Goal: Transaction & Acquisition: Download file/media

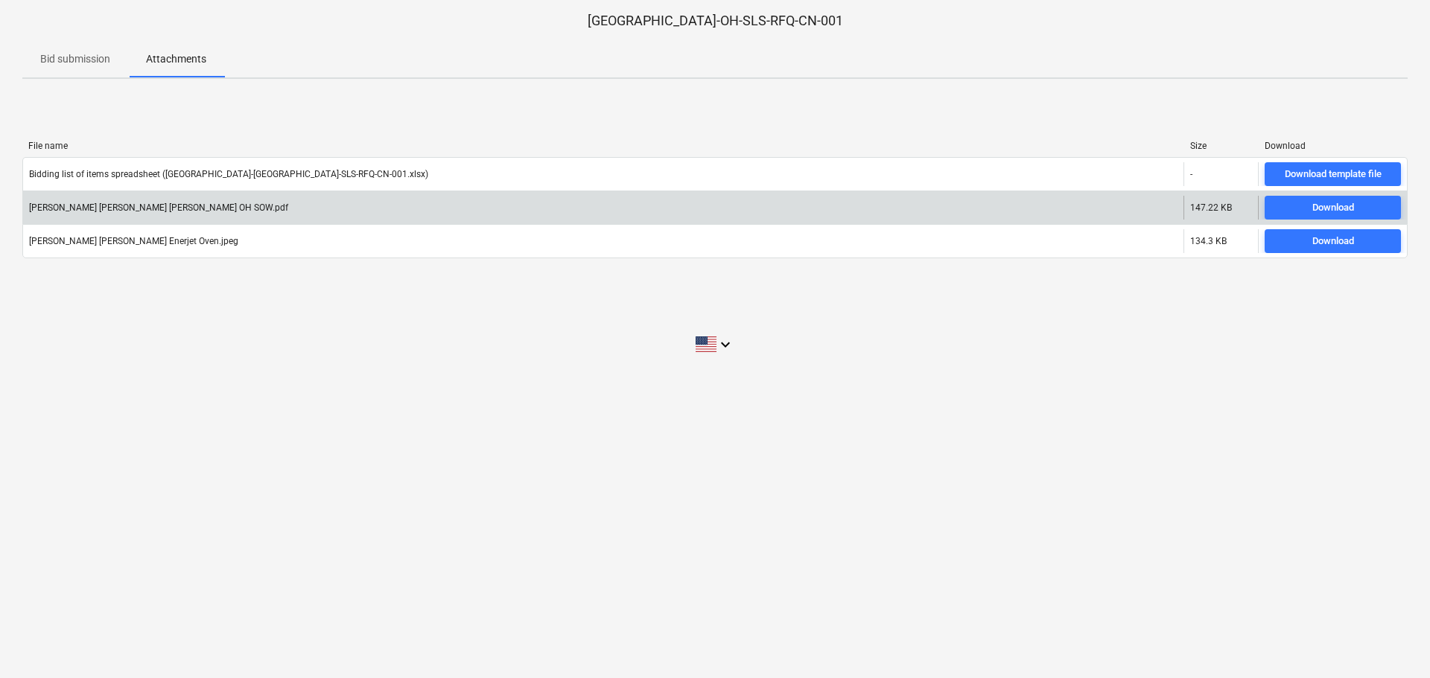
click at [60, 214] on div "[PERSON_NAME] [PERSON_NAME] [PERSON_NAME] OH SOW.pdf" at bounding box center [603, 208] width 1160 height 24
click at [1301, 208] on span "Download" at bounding box center [1332, 208] width 124 height 17
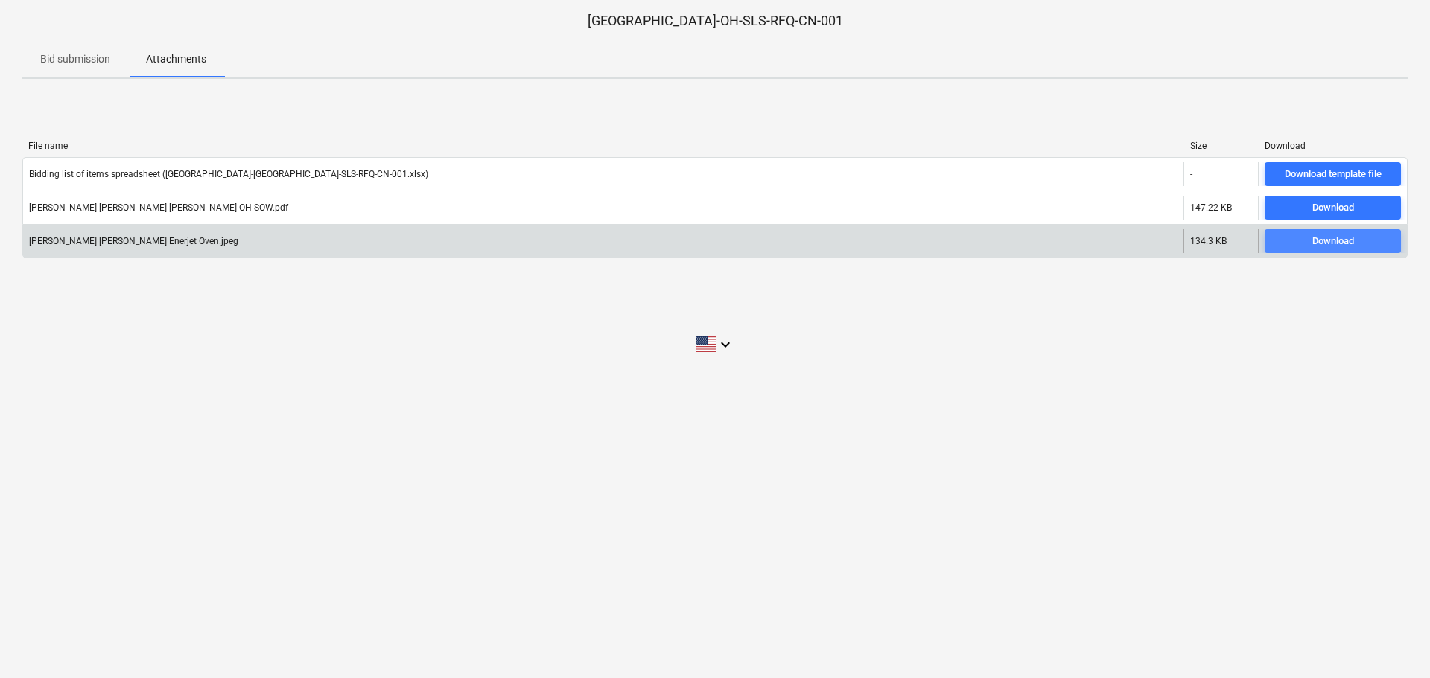
click at [1338, 246] on div "Download" at bounding box center [1333, 241] width 42 height 17
click at [1298, 239] on span "Download" at bounding box center [1332, 241] width 124 height 17
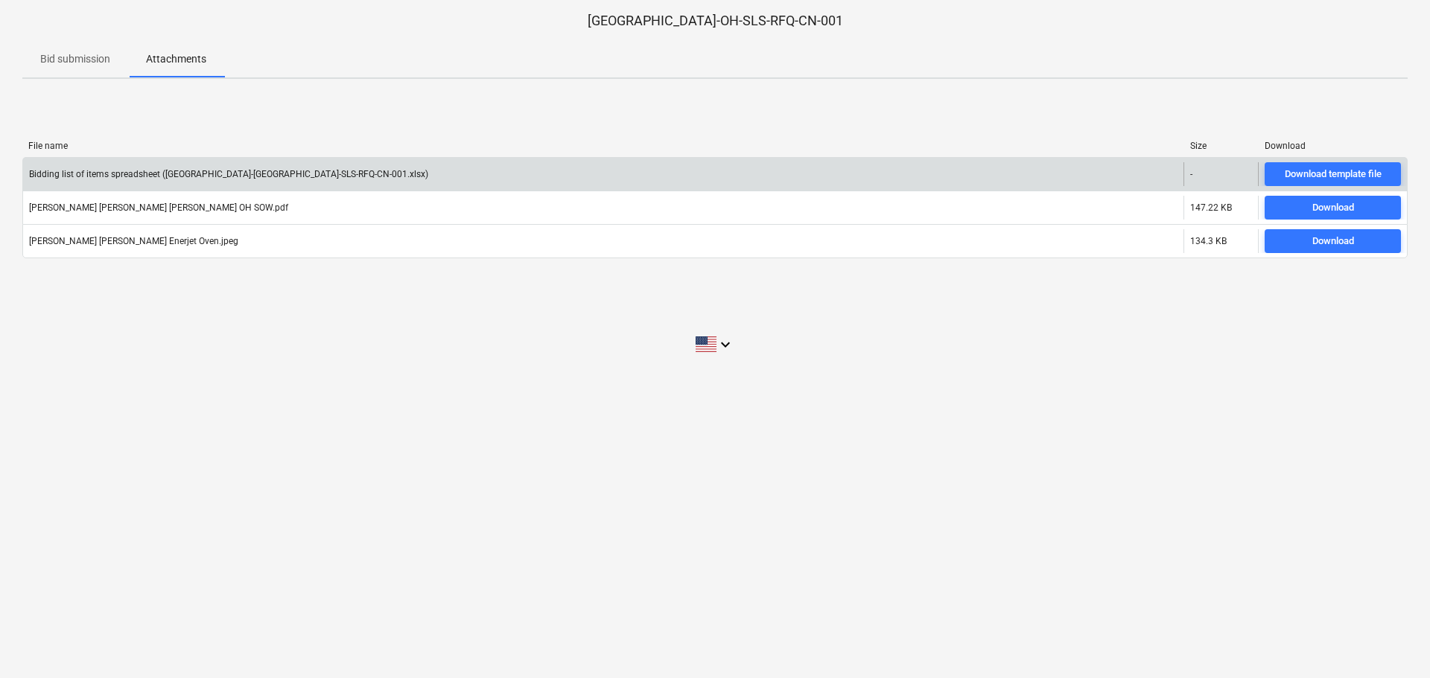
click at [145, 182] on div "Bidding list of items spreadsheet ([GEOGRAPHIC_DATA]-[GEOGRAPHIC_DATA]-SLS-RFQ-…" at bounding box center [603, 174] width 1160 height 24
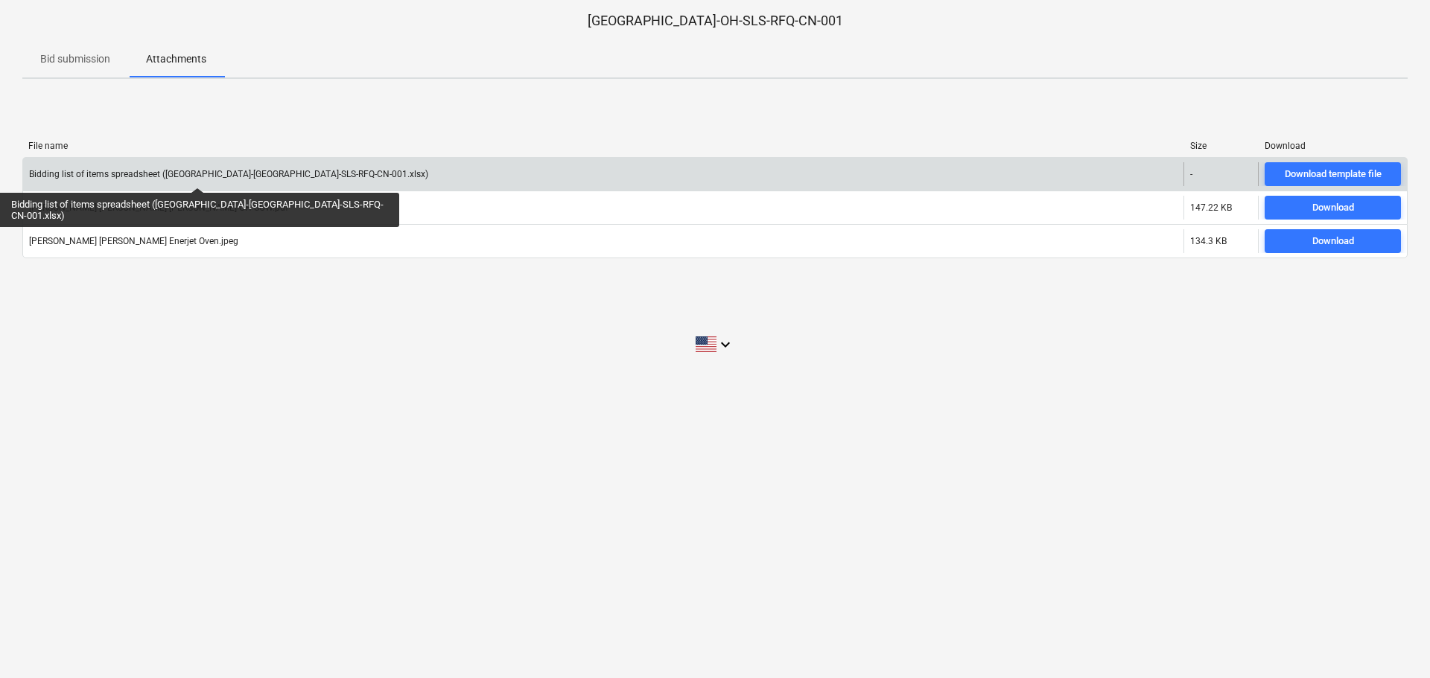
click at [150, 174] on div "Bidding list of items spreadsheet ([GEOGRAPHIC_DATA]-[GEOGRAPHIC_DATA]-SLS-RFQ-…" at bounding box center [228, 174] width 399 height 10
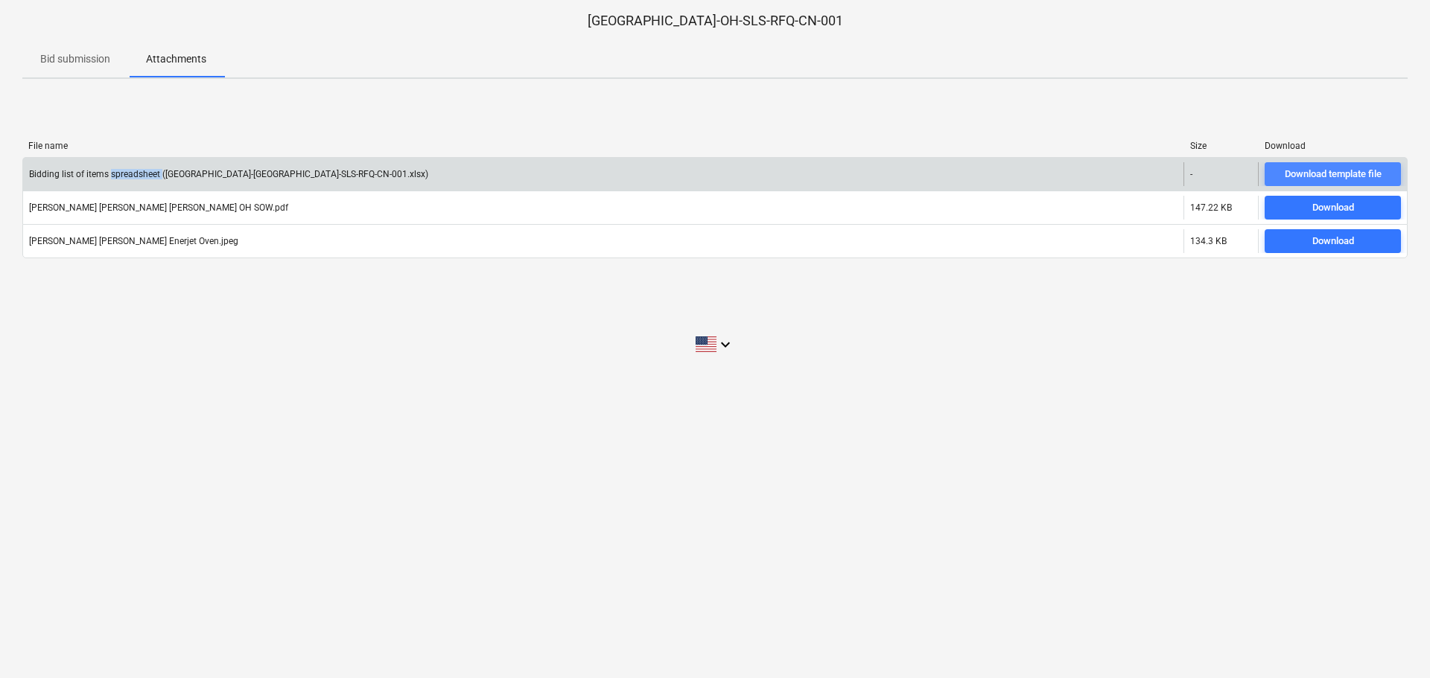
click at [1347, 171] on div "Download template file" at bounding box center [1332, 174] width 97 height 17
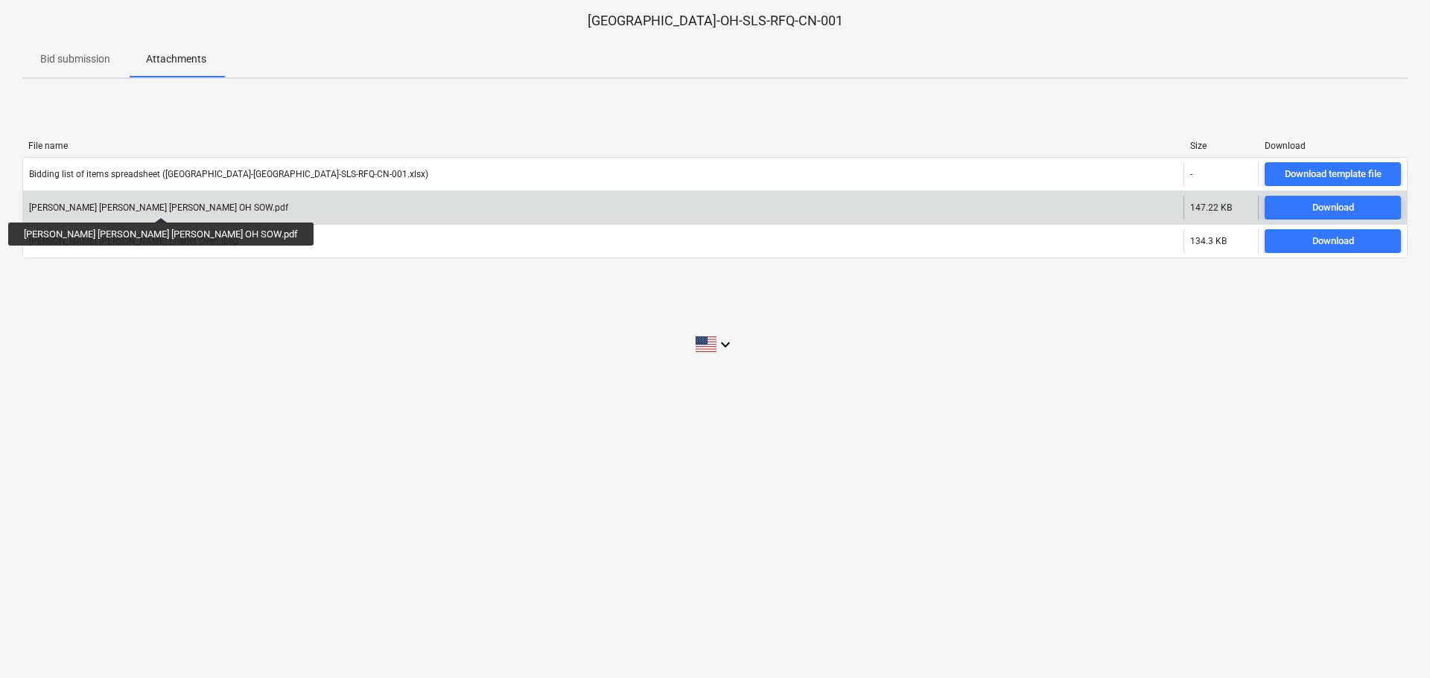
click at [102, 204] on div "[PERSON_NAME] [PERSON_NAME] [PERSON_NAME] OH SOW.pdf" at bounding box center [158, 208] width 259 height 10
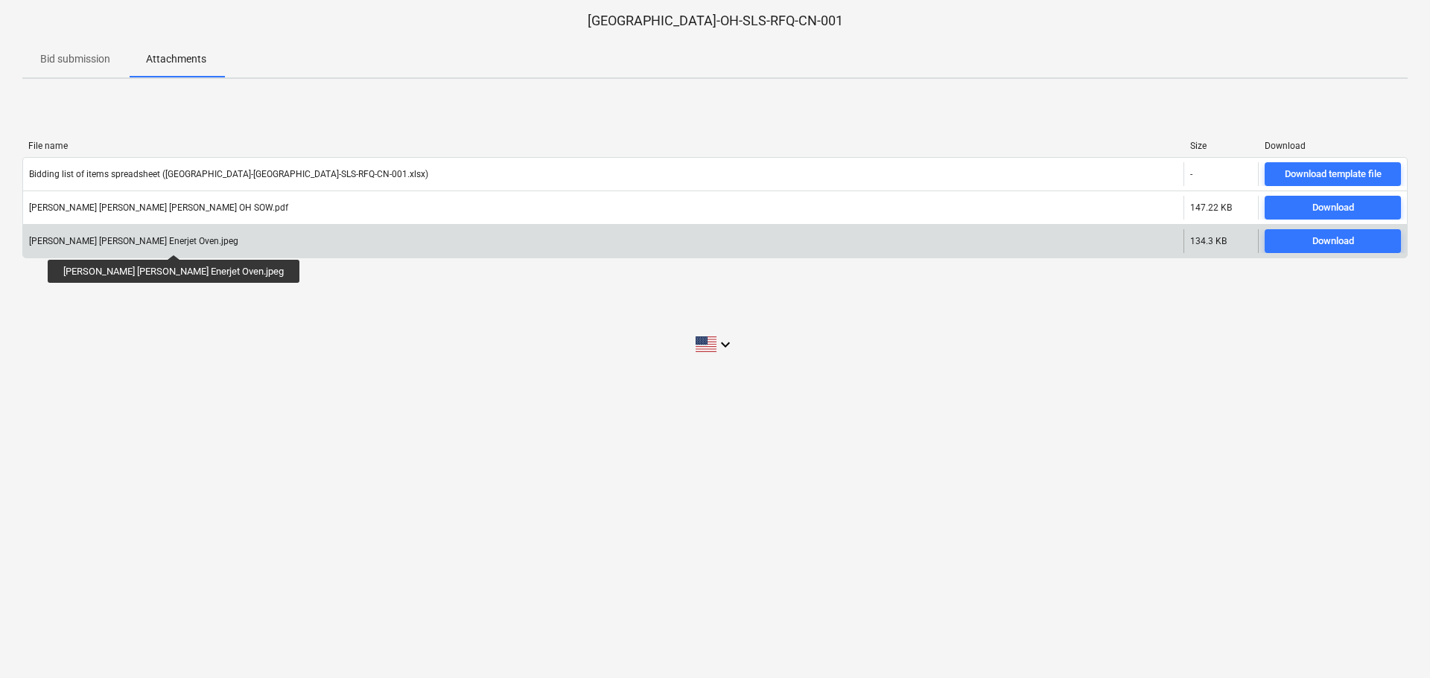
click at [132, 241] on div "[PERSON_NAME] [PERSON_NAME] Enerjet Oven.jpeg" at bounding box center [133, 241] width 209 height 10
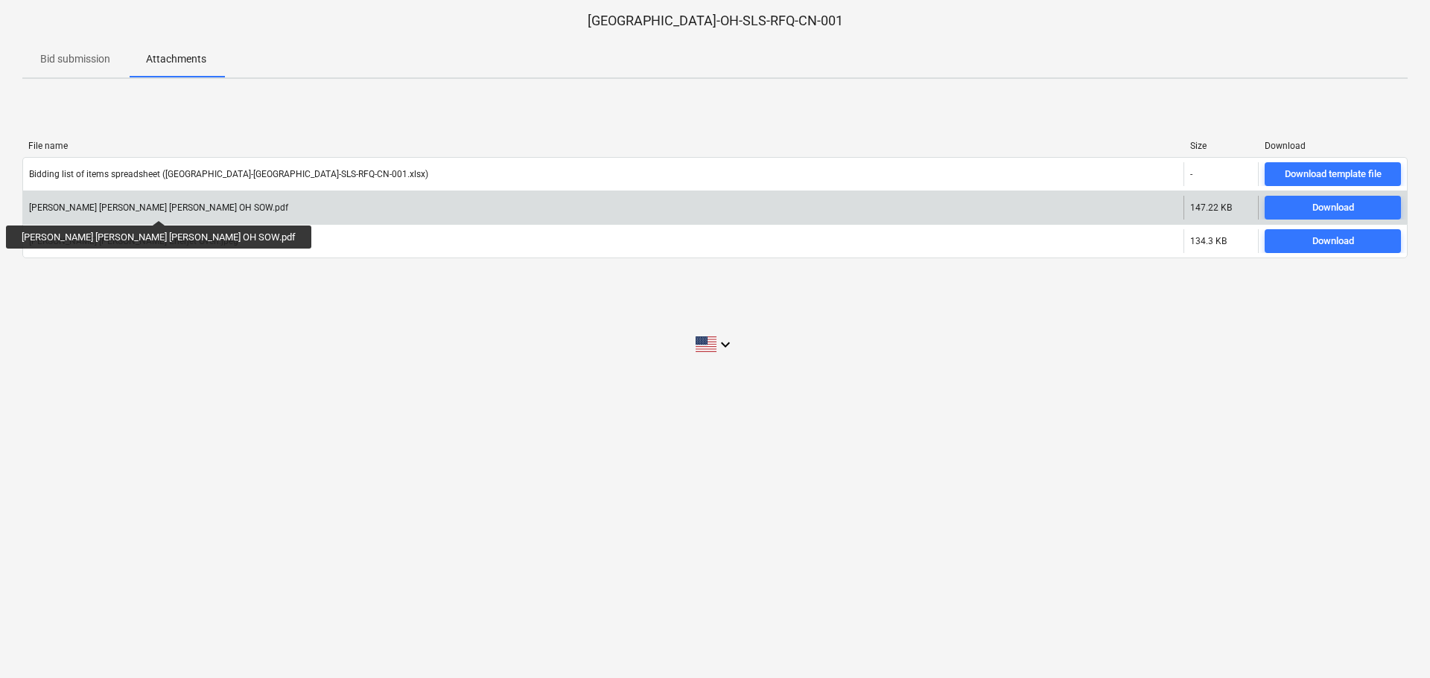
click at [100, 207] on div "[PERSON_NAME] [PERSON_NAME] [PERSON_NAME] OH SOW.pdf" at bounding box center [158, 208] width 259 height 10
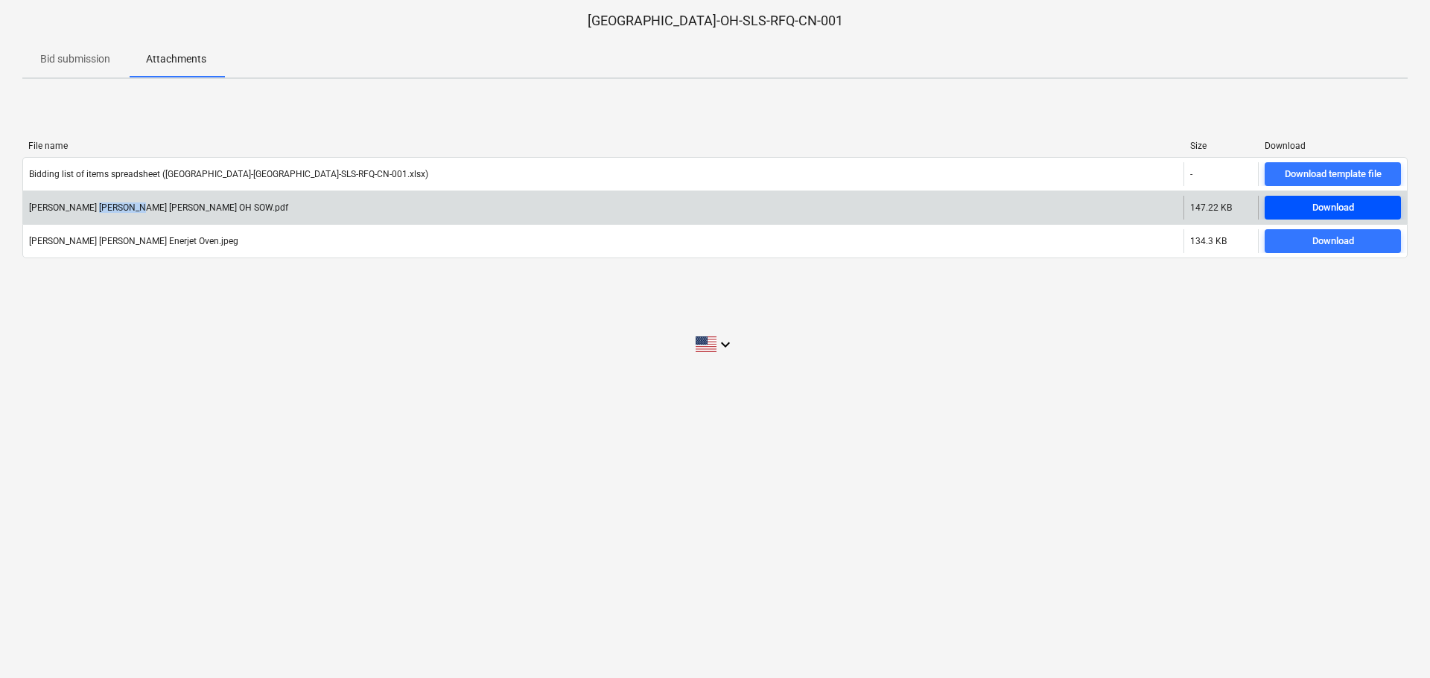
click at [1314, 205] on div "Download" at bounding box center [1333, 208] width 42 height 17
